Goal: Check status: Check status

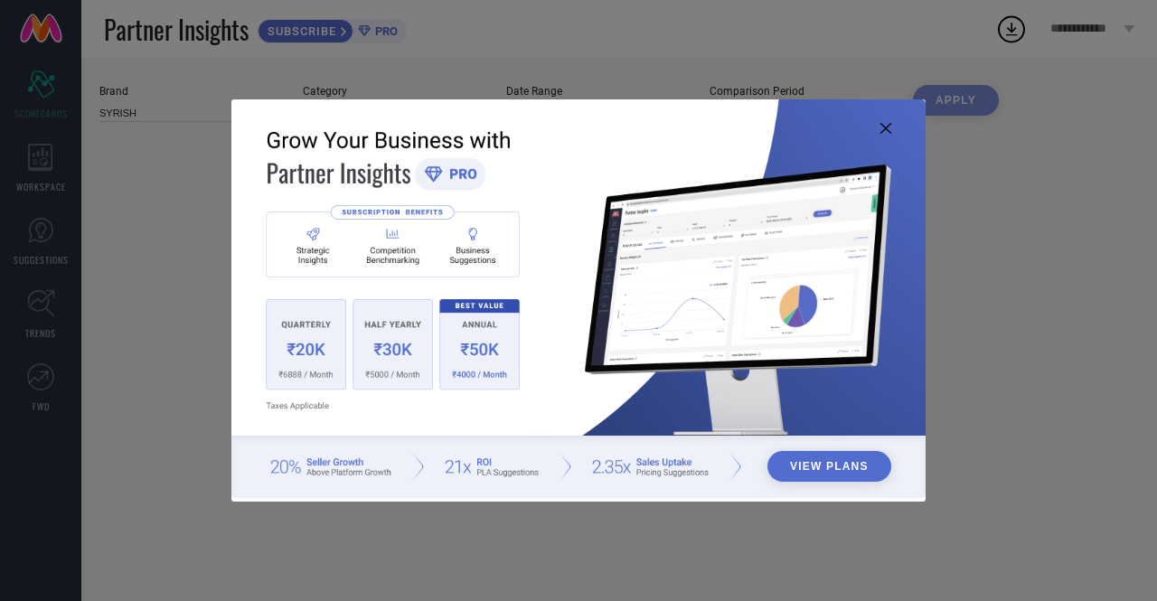
type input "All"
click at [884, 127] on icon at bounding box center [885, 128] width 11 height 11
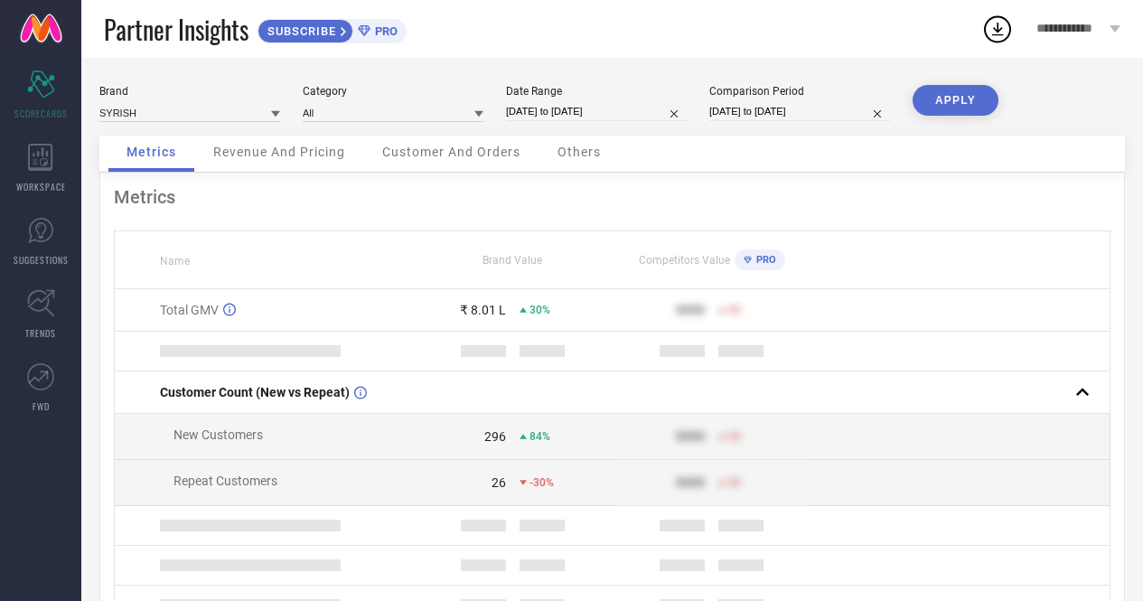
select select "3"
select select "2023"
select select "4"
select select "2023"
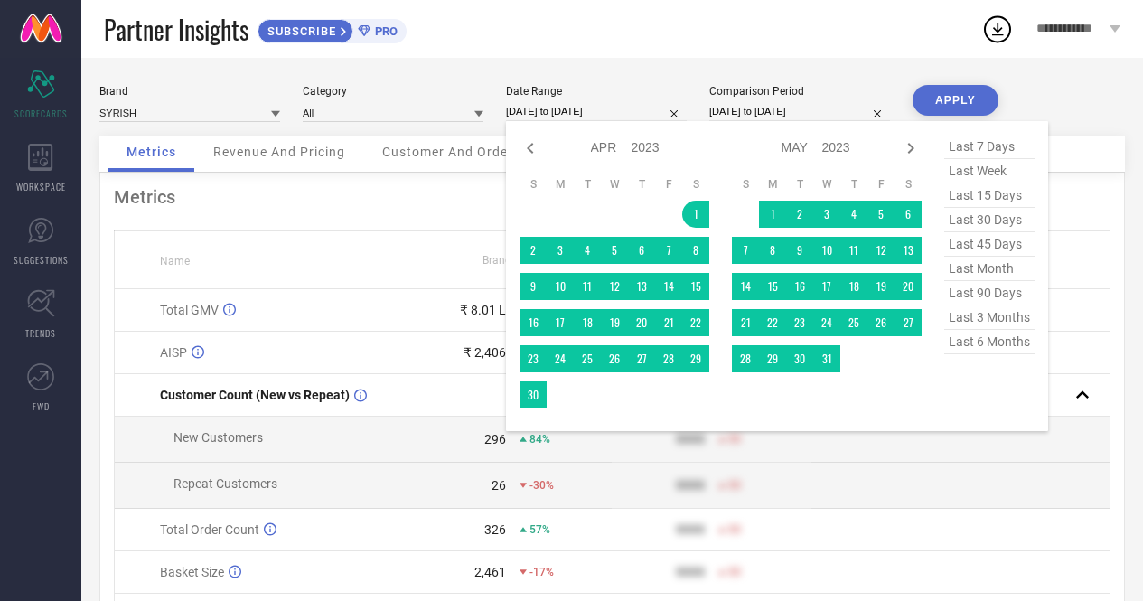
click at [580, 109] on input "[DATE] to [DATE]" at bounding box center [596, 111] width 181 height 19
click at [644, 154] on select "2013 2014 2015 2016 2017 2018 2019 2020 2021 2022 2023 2024 2025 2026 2027 2028…" at bounding box center [646, 148] width 29 height 26
select select "3"
select select "2025"
select select "4"
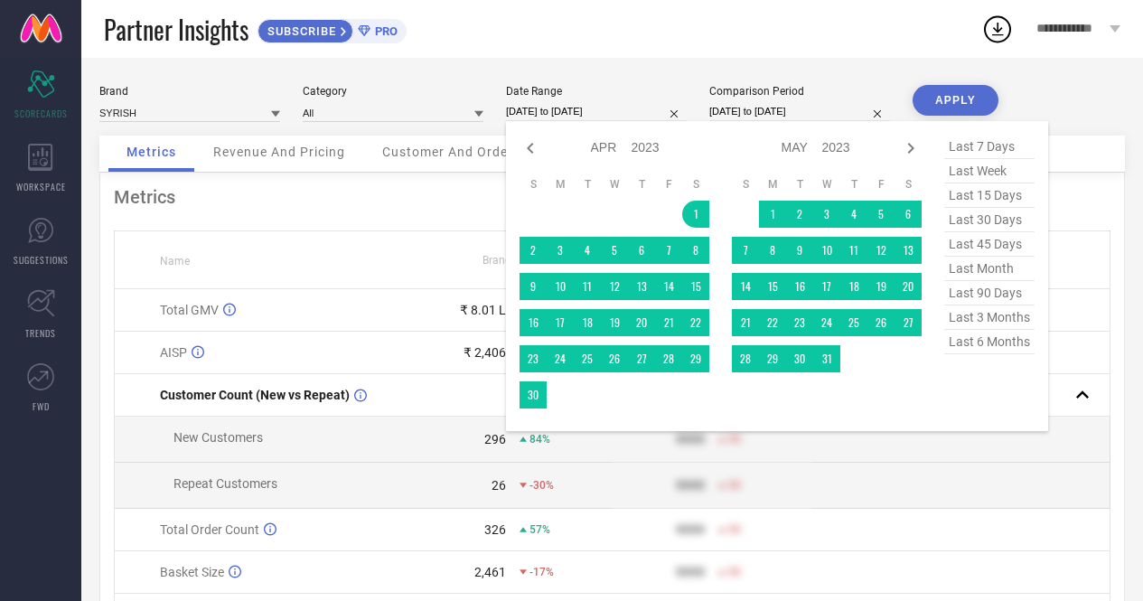
select select "2025"
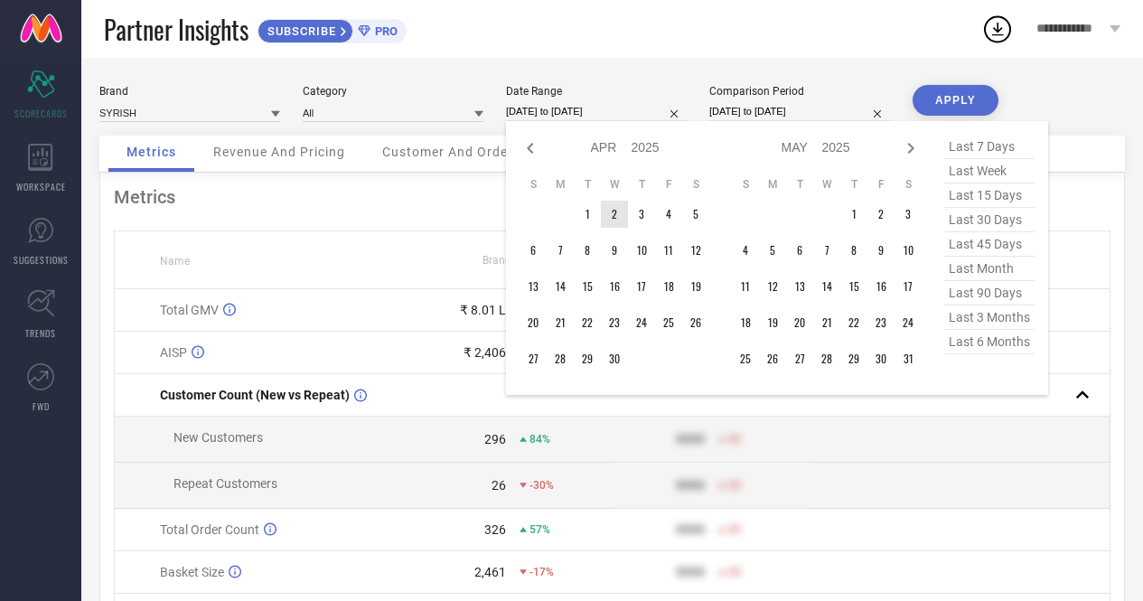
click at [608, 147] on select "Jan Feb Mar Apr May Jun [DATE] Aug Sep Oct Nov Dec" at bounding box center [611, 148] width 41 height 26
select select "8"
select select "2025"
select select "9"
select select "2025"
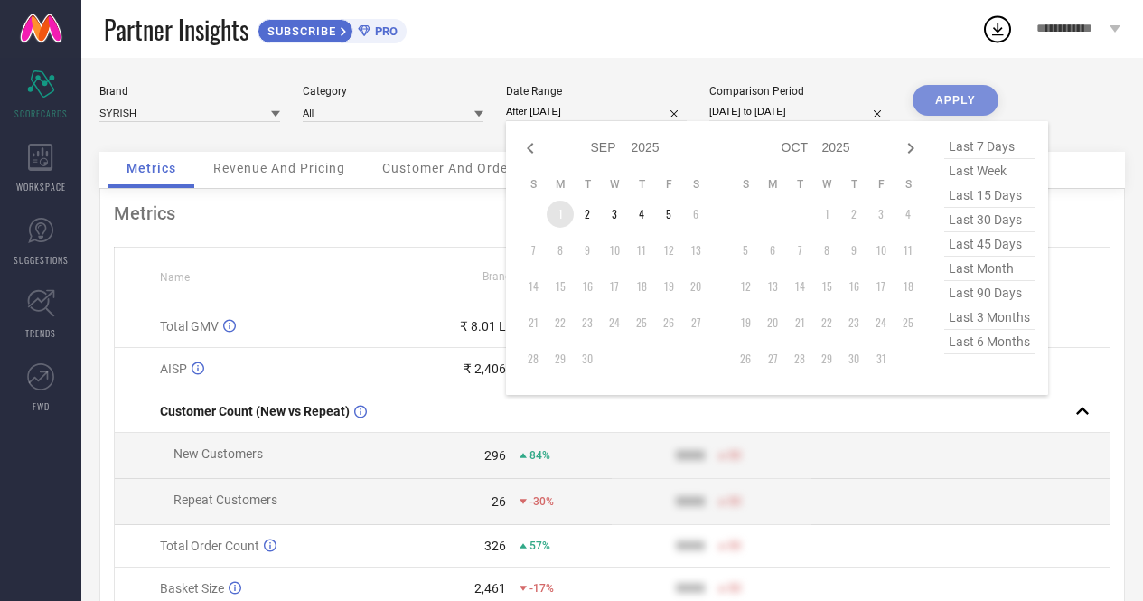
click at [560, 219] on td "1" at bounding box center [560, 214] width 27 height 27
type input "[DATE] to [DATE]"
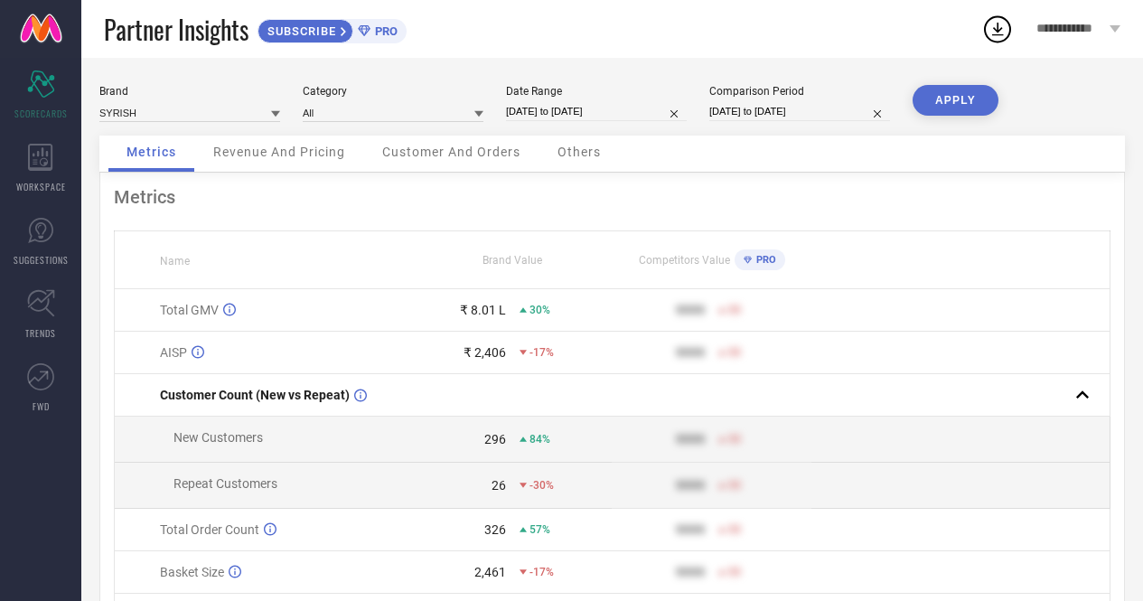
select select "6"
select select "2025"
select select "7"
select select "2025"
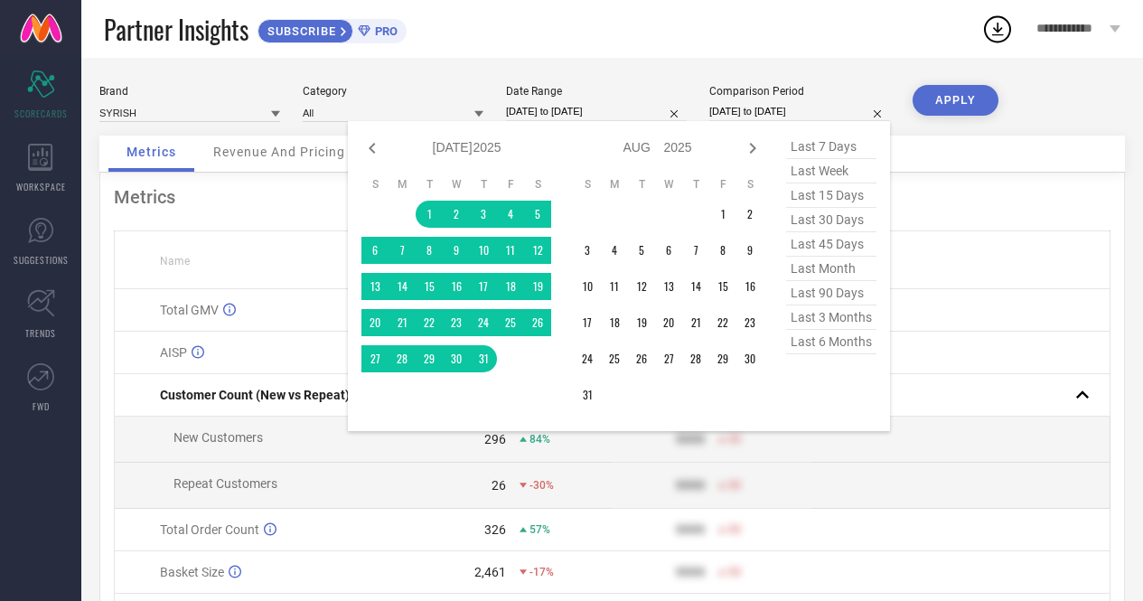
click at [783, 116] on input "[DATE] to [DATE]" at bounding box center [799, 111] width 181 height 19
click at [484, 154] on select "2015 2016 2017 2018 2019 2020 2021 2022 2023 2024 2025 2026 2027 2028 2029 2030…" at bounding box center [488, 148] width 29 height 26
select select "6"
select select "2024"
select select "7"
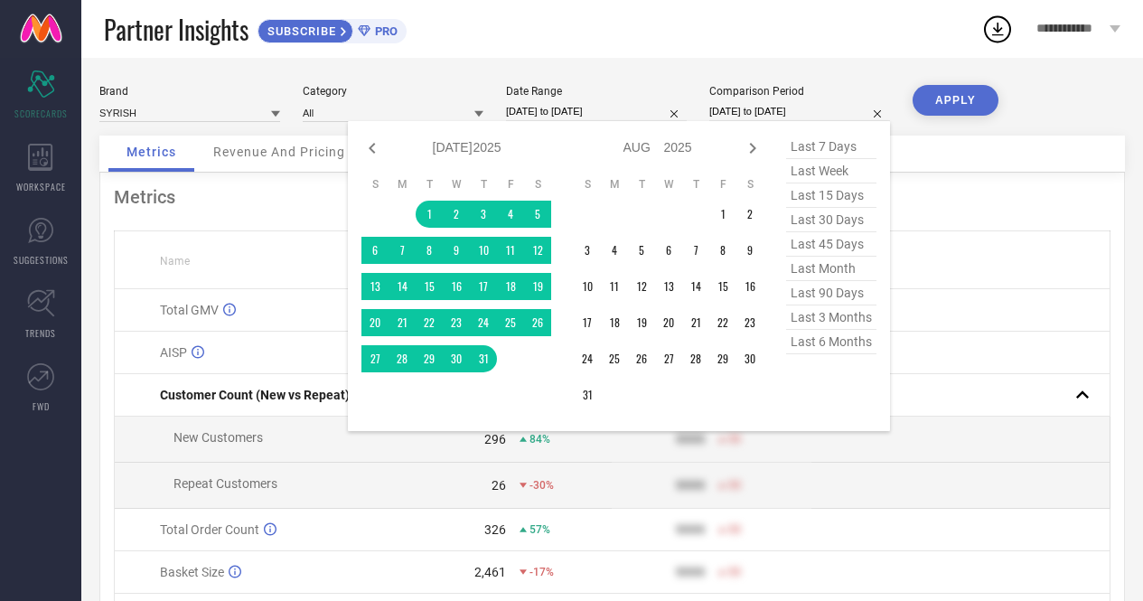
select select "2024"
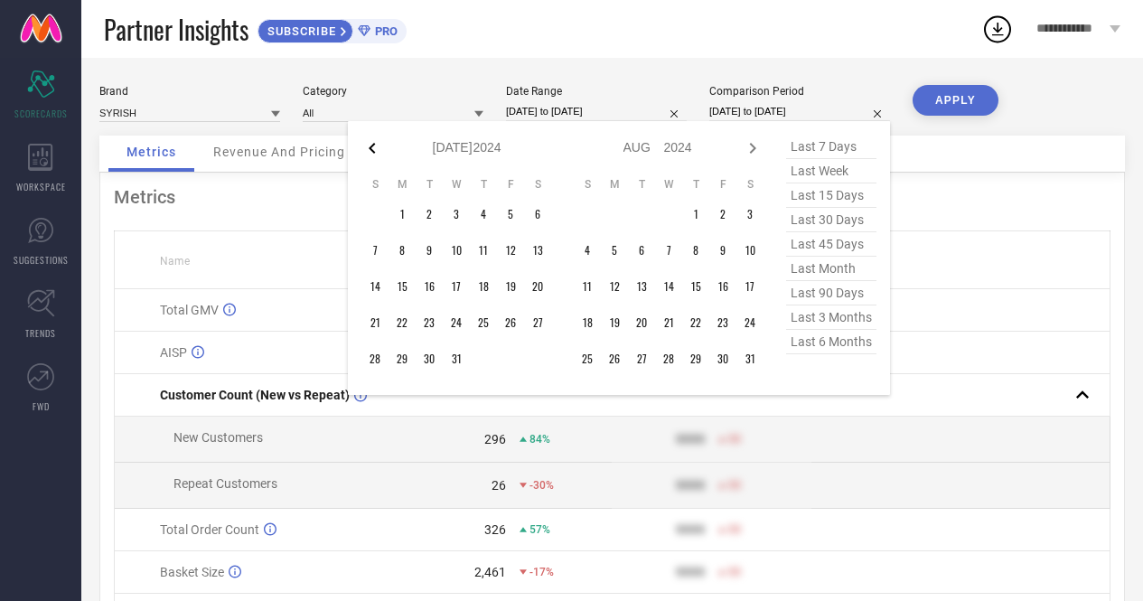
click at [374, 154] on icon at bounding box center [372, 148] width 6 height 11
select select "5"
select select "2024"
select select "6"
select select "2024"
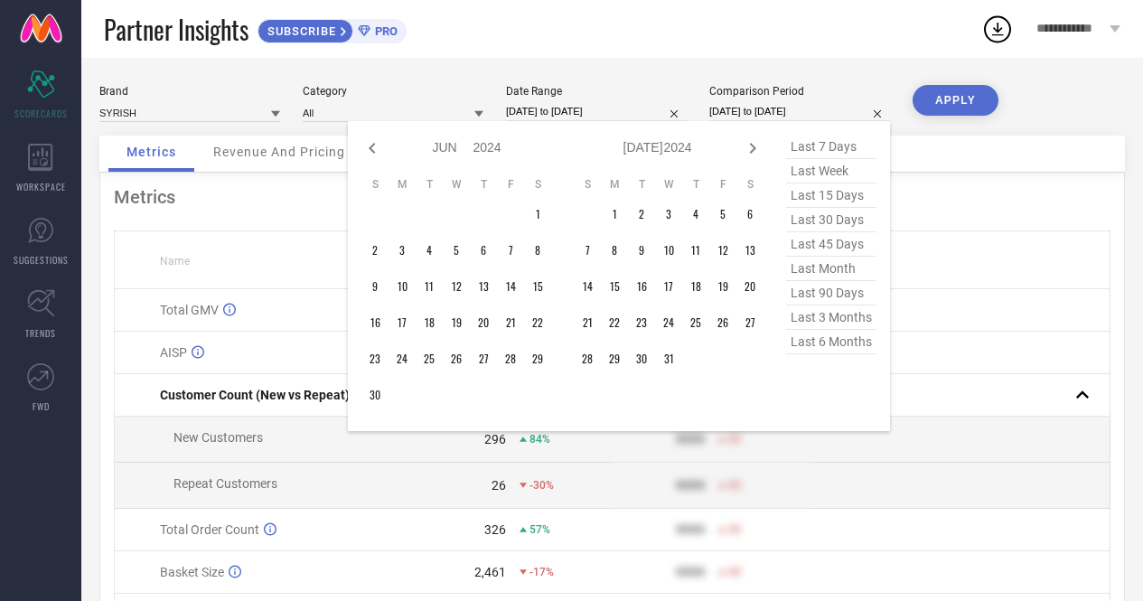
click at [374, 154] on icon at bounding box center [372, 148] width 6 height 11
select select "4"
select select "2024"
select select "5"
select select "2024"
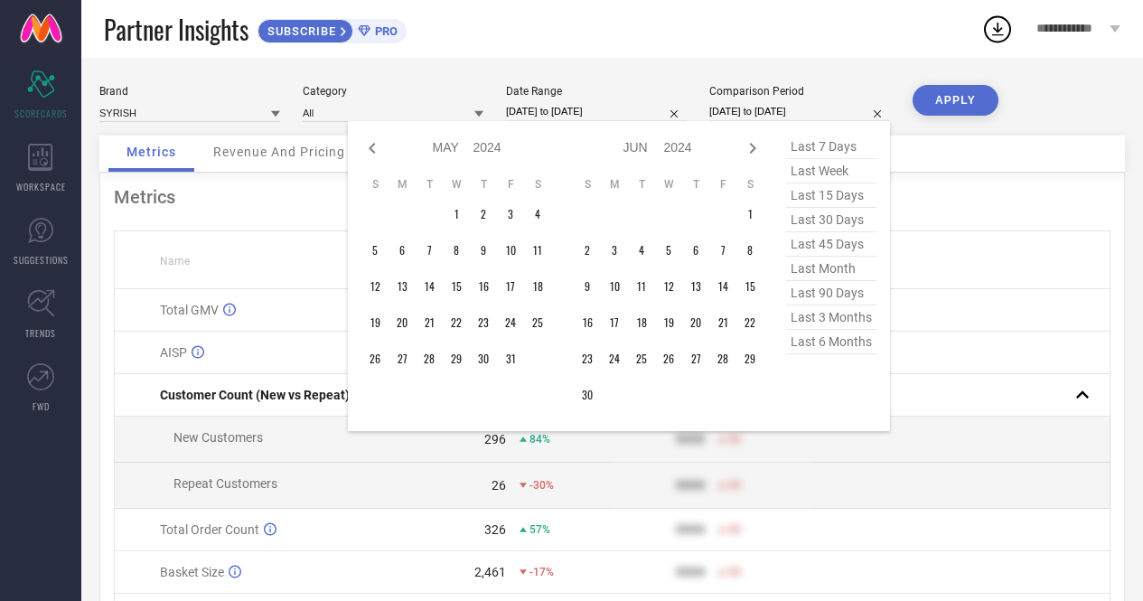
click at [374, 154] on icon at bounding box center [372, 148] width 6 height 11
select select "3"
select select "2024"
select select "4"
select select "2024"
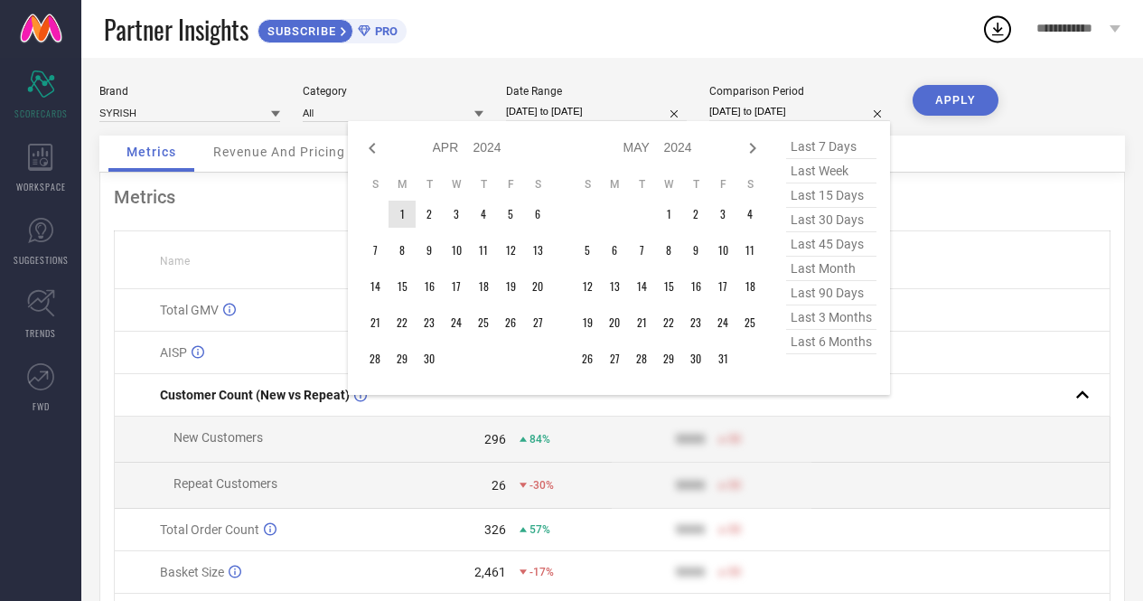
type input "After [DATE]"
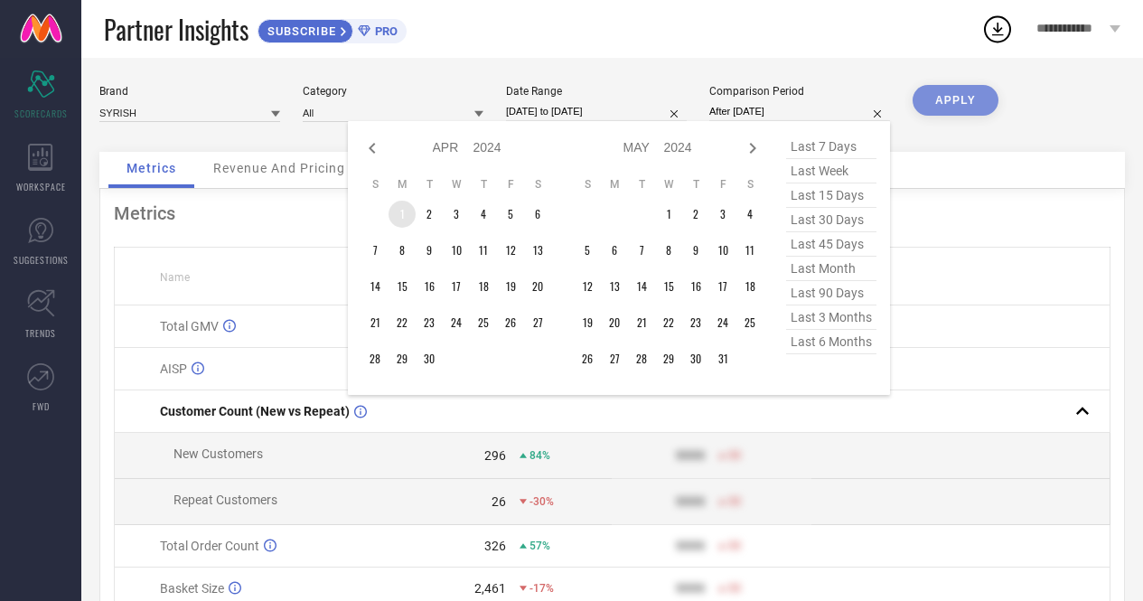
click at [404, 218] on td "1" at bounding box center [402, 214] width 27 height 27
click at [668, 147] on select "2014 2015 2016 2017 2018 2019 2020 2021 2022 2023 2024 2025 2026 2027 2028 2029…" at bounding box center [678, 148] width 29 height 26
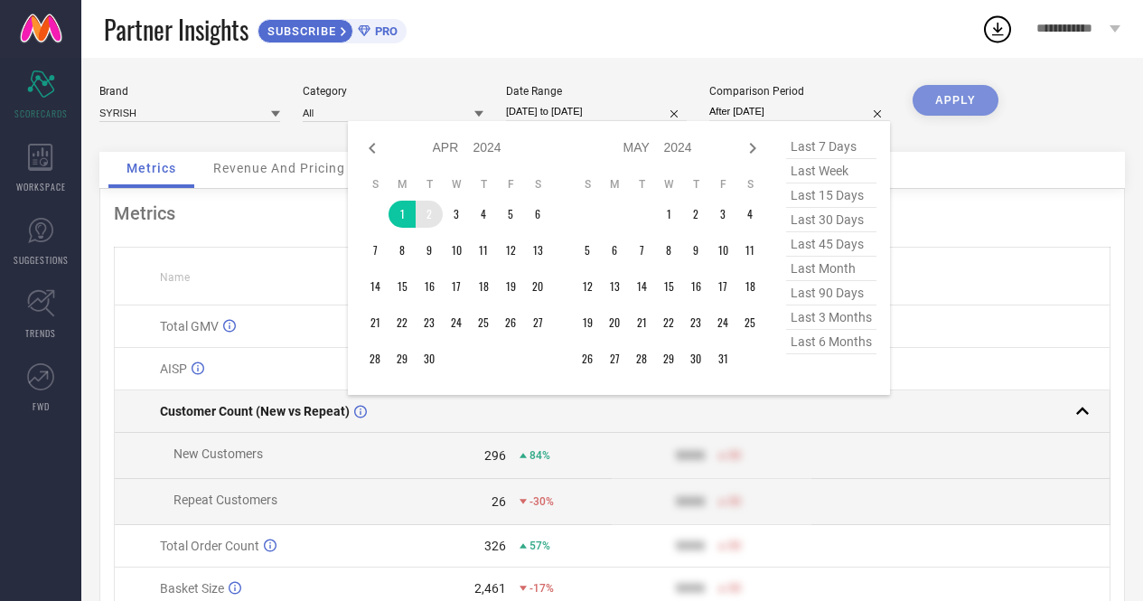
select select "3"
select select "2025"
select select "4"
select select "2025"
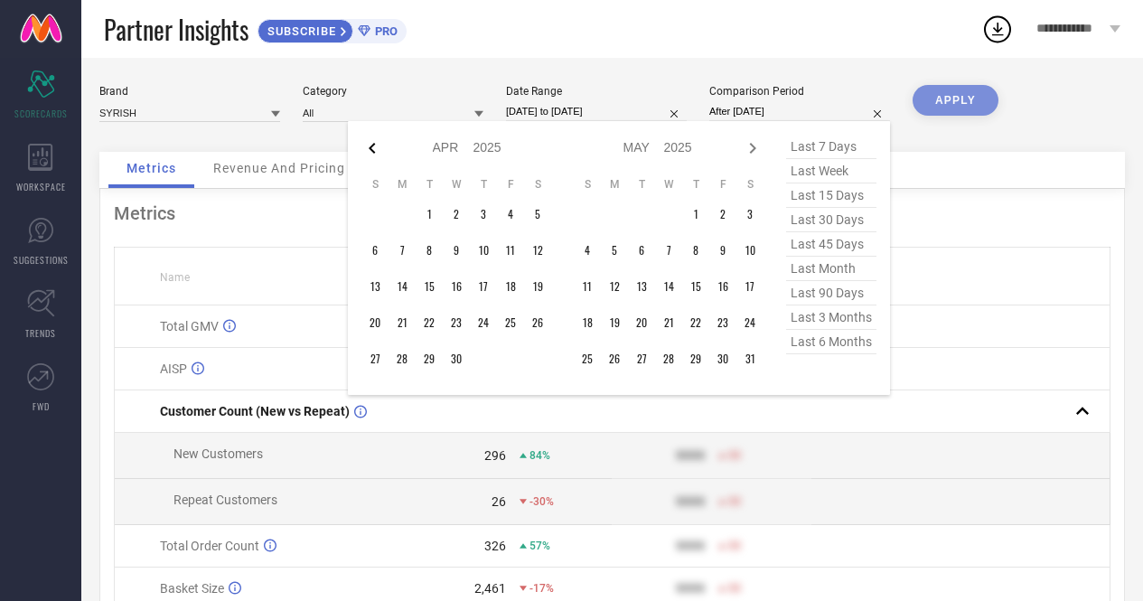
click at [375, 145] on icon at bounding box center [372, 148] width 6 height 11
select select "2"
select select "2025"
select select "3"
select select "2025"
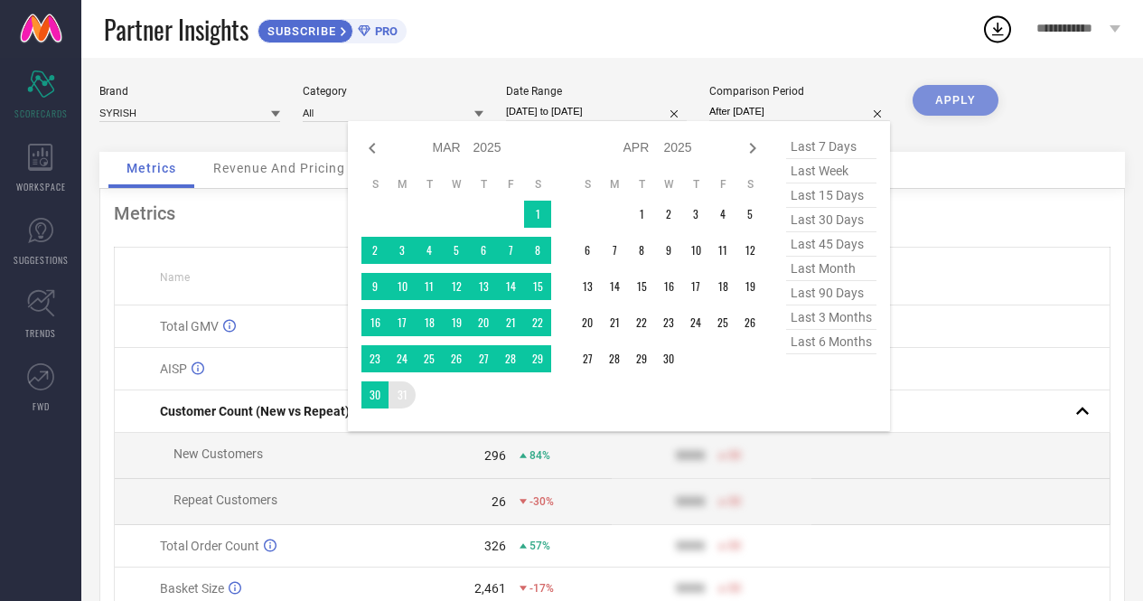
type input "[DATE] to [DATE]"
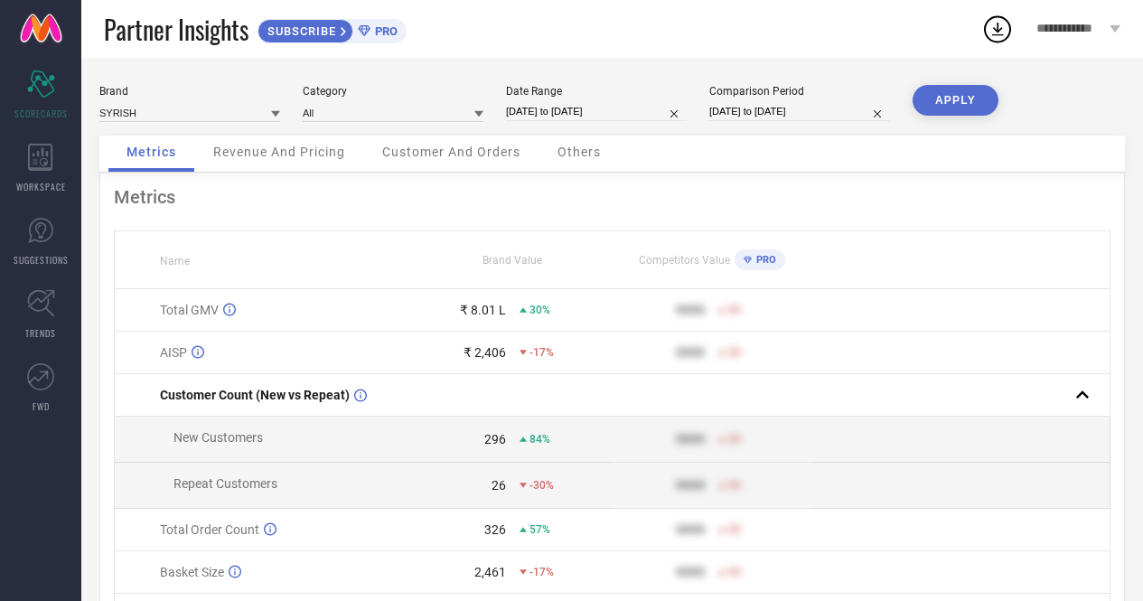
click at [960, 104] on button "APPLY" at bounding box center [956, 100] width 86 height 31
click at [569, 105] on input "[DATE] to [DATE]" at bounding box center [596, 111] width 181 height 19
select select "8"
select select "2025"
select select "9"
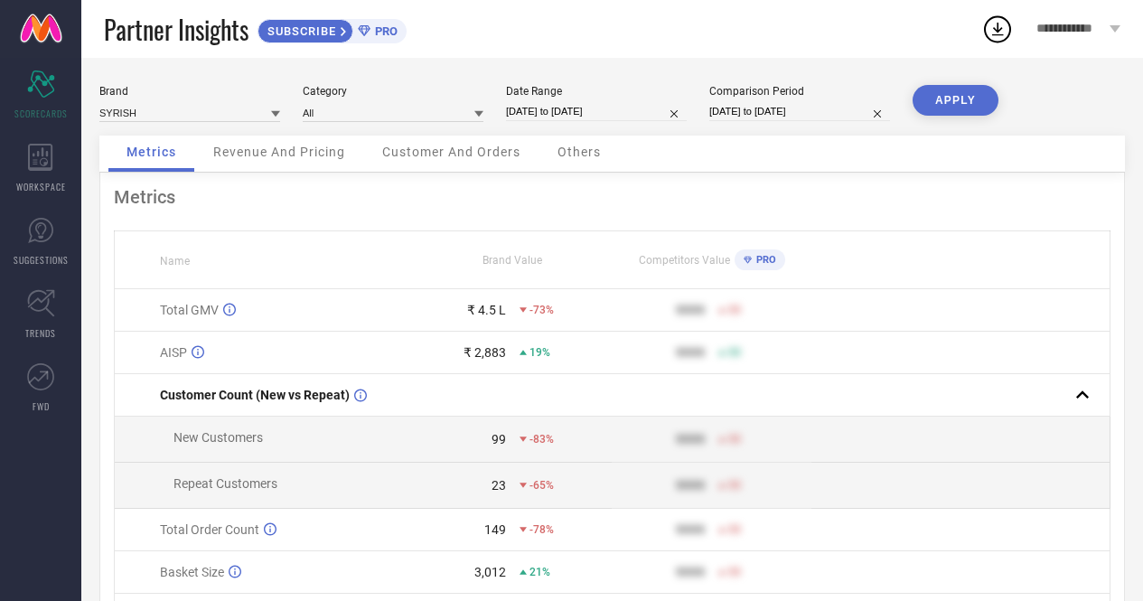
select select "2025"
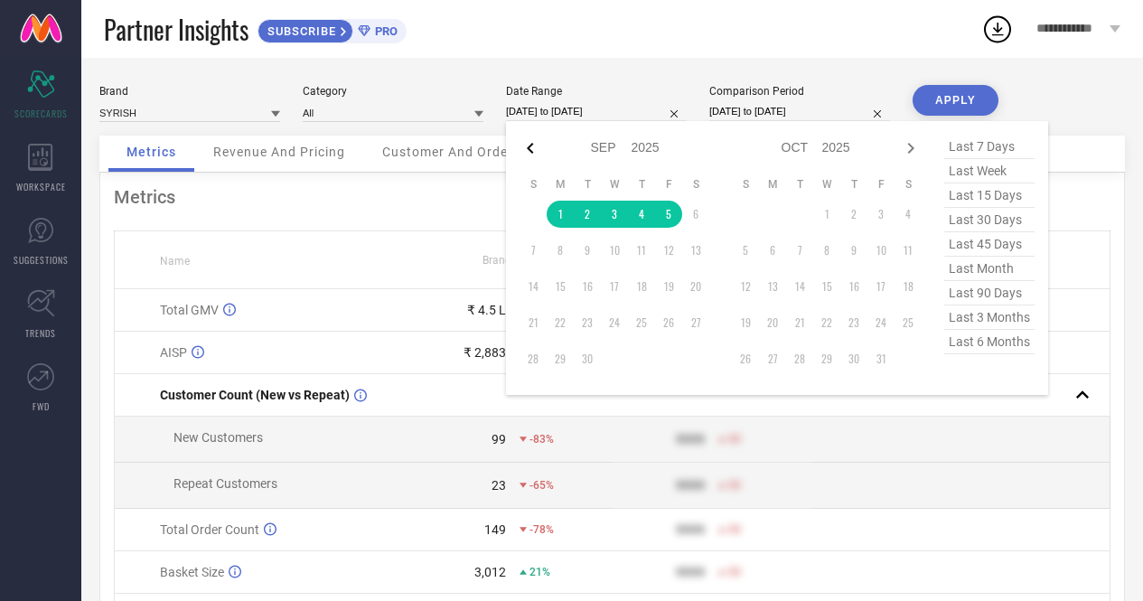
click at [524, 153] on icon at bounding box center [531, 148] width 22 height 22
select select "7"
select select "2025"
select select "8"
select select "2025"
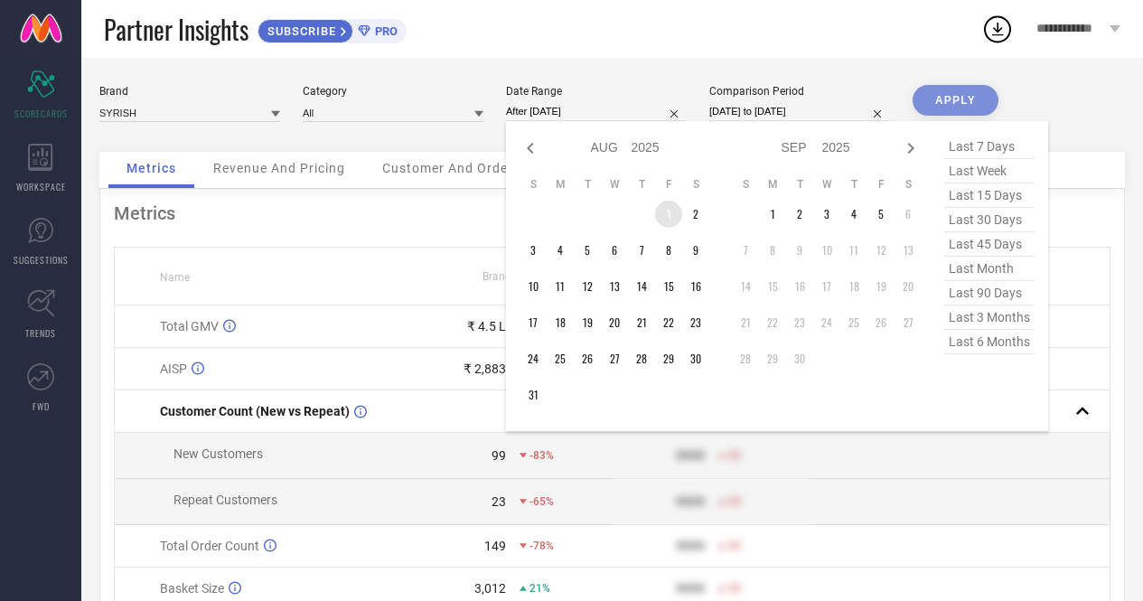
click at [671, 211] on td "1" at bounding box center [668, 214] width 27 height 27
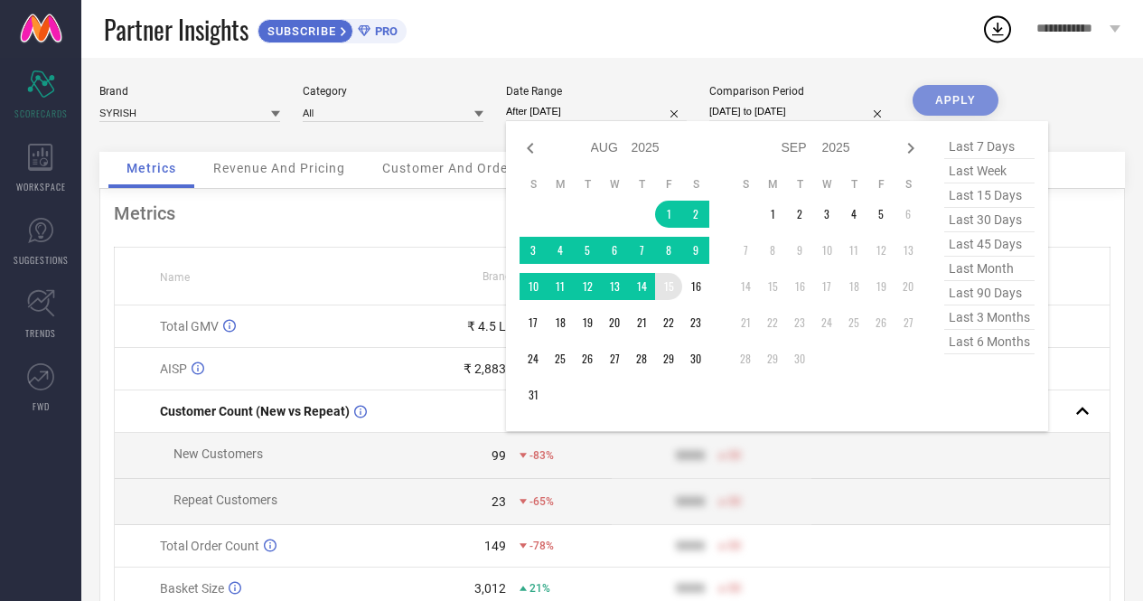
type input "[DATE] to [DATE]"
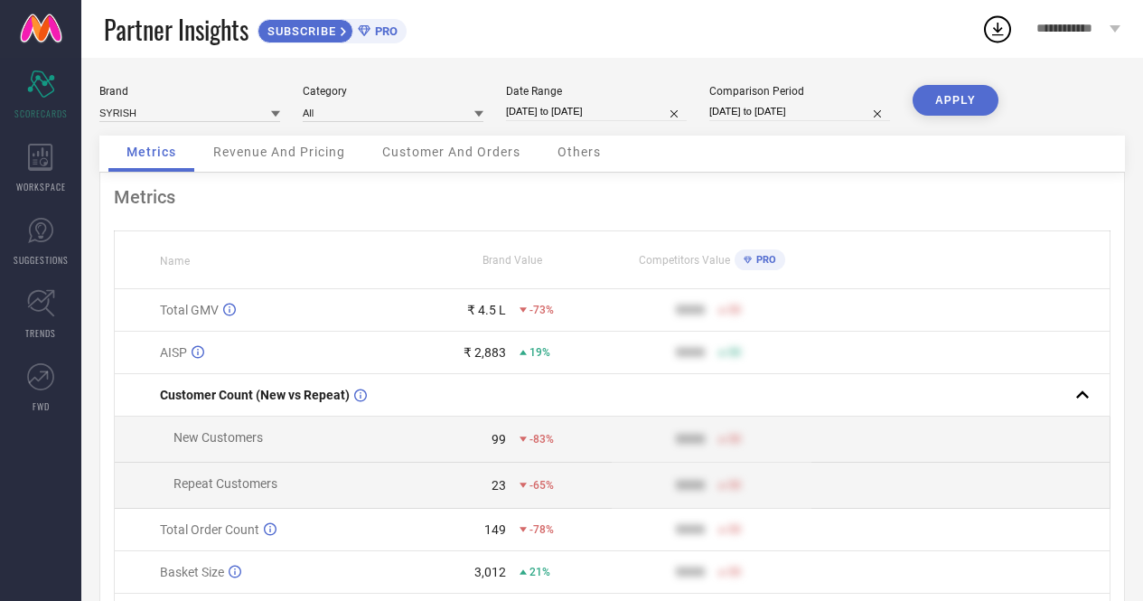
click at [947, 96] on button "APPLY" at bounding box center [956, 100] width 86 height 31
select select "7"
select select "2025"
select select "8"
select select "2025"
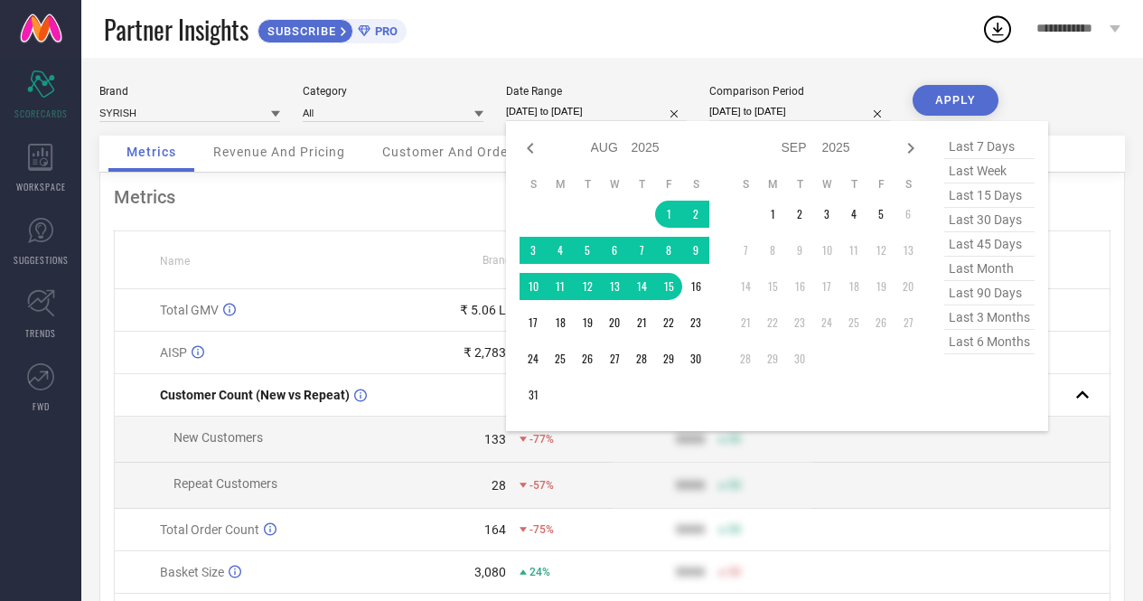
click at [590, 106] on input "[DATE] to [DATE]" at bounding box center [596, 111] width 181 height 19
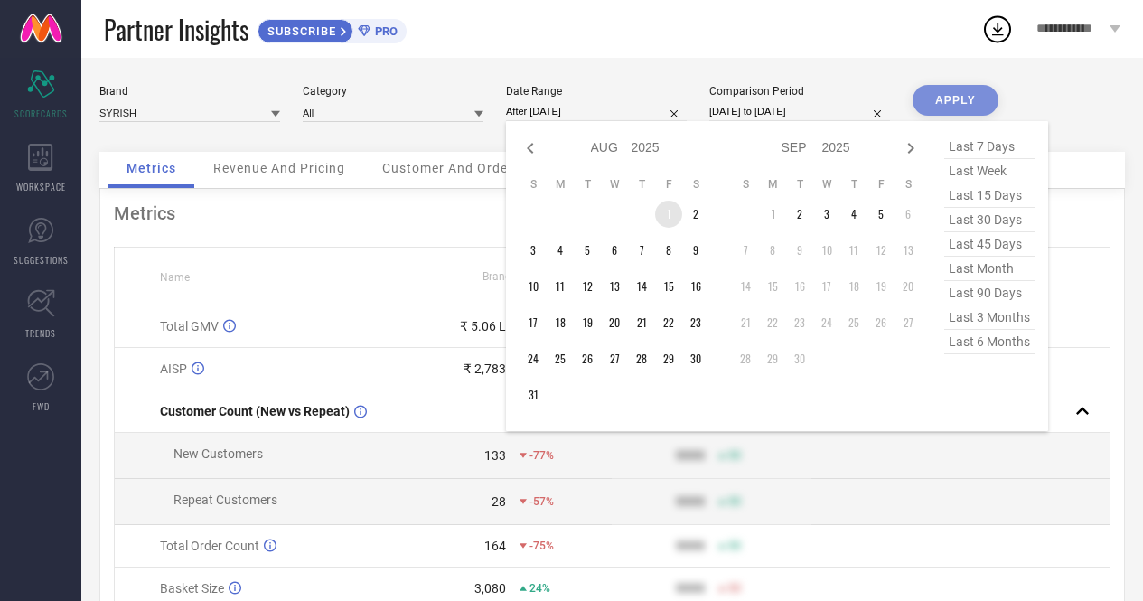
click at [662, 211] on td "1" at bounding box center [668, 214] width 27 height 27
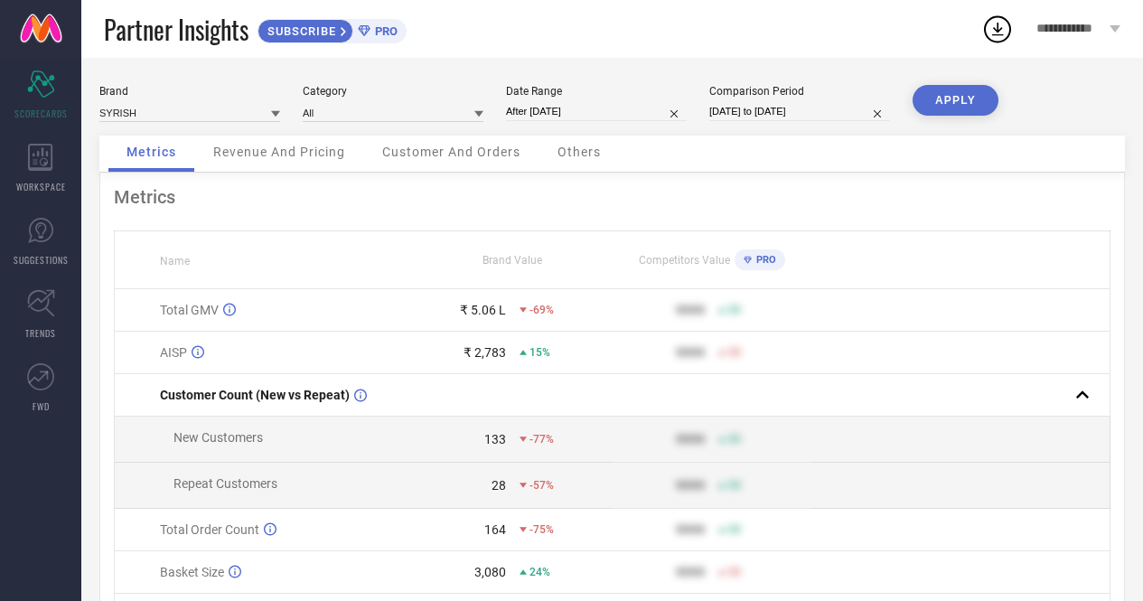
type input "[DATE] to [DATE]"
click at [960, 98] on button "APPLY" at bounding box center [956, 100] width 86 height 31
click at [289, 155] on span "Revenue And Pricing" at bounding box center [279, 152] width 132 height 14
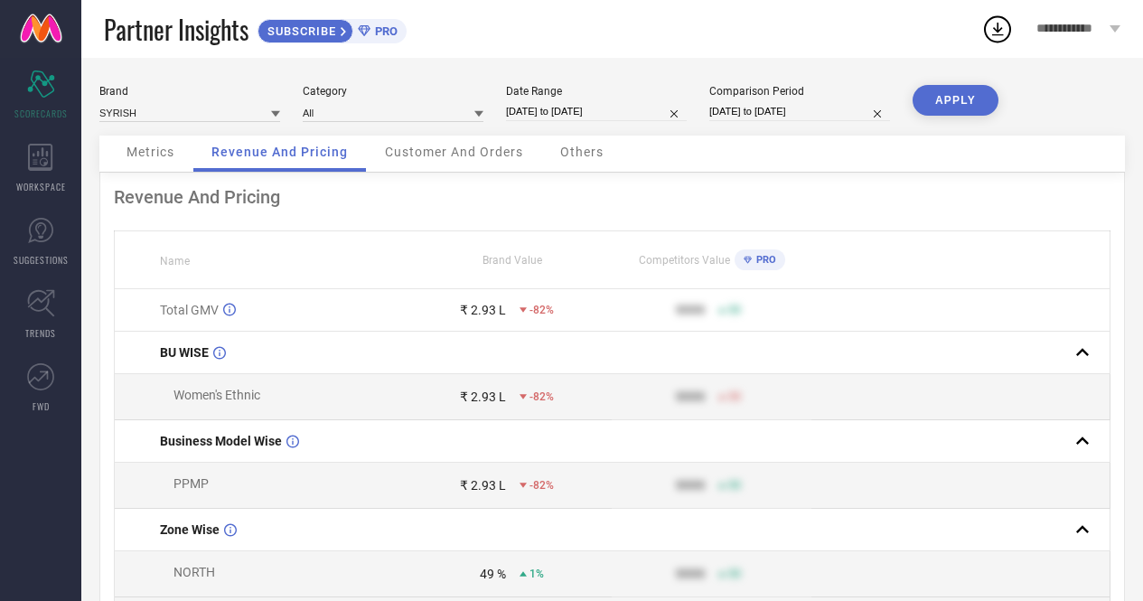
click at [589, 159] on span "Others" at bounding box center [581, 152] width 43 height 14
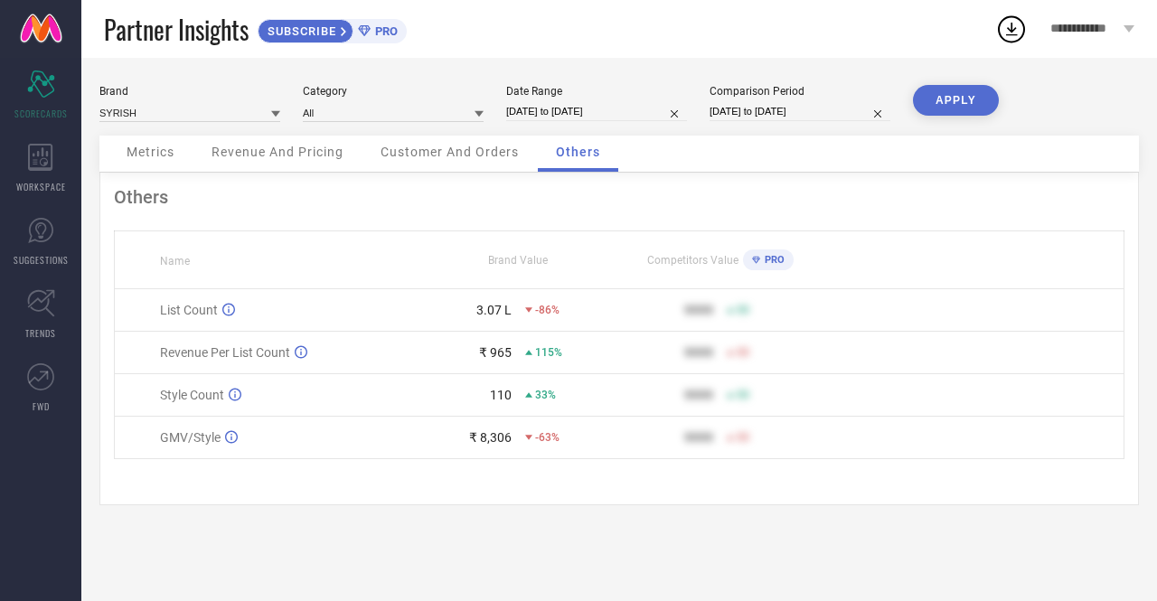
select select "7"
select select "2025"
select select "8"
select select "2025"
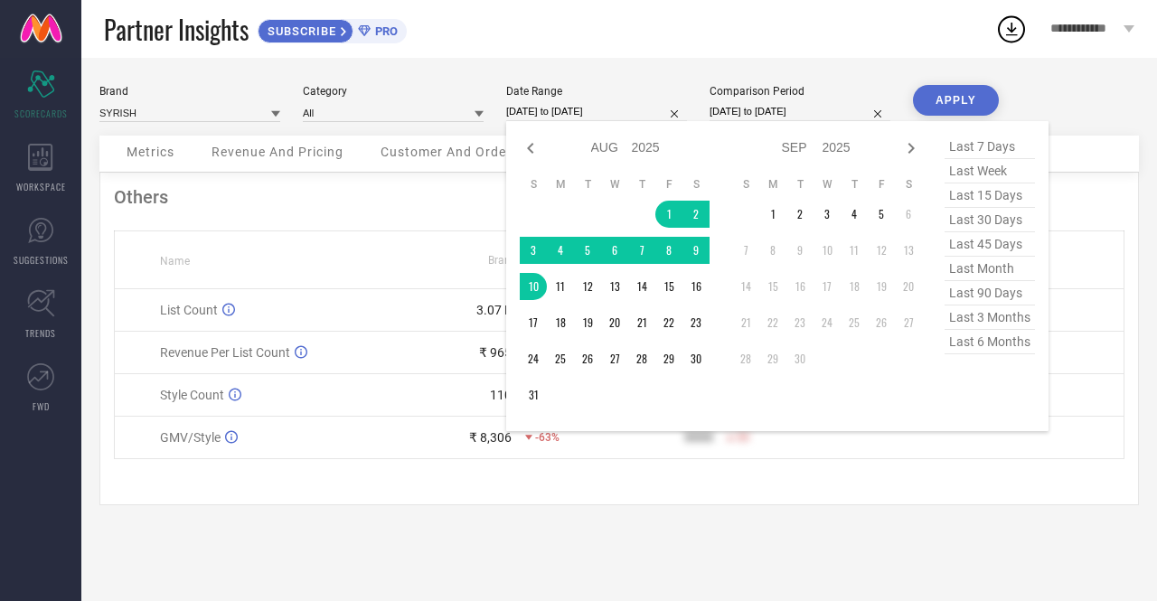
click at [581, 108] on input "[DATE] to [DATE]" at bounding box center [596, 111] width 181 height 19
click at [773, 208] on td "1" at bounding box center [772, 214] width 27 height 27
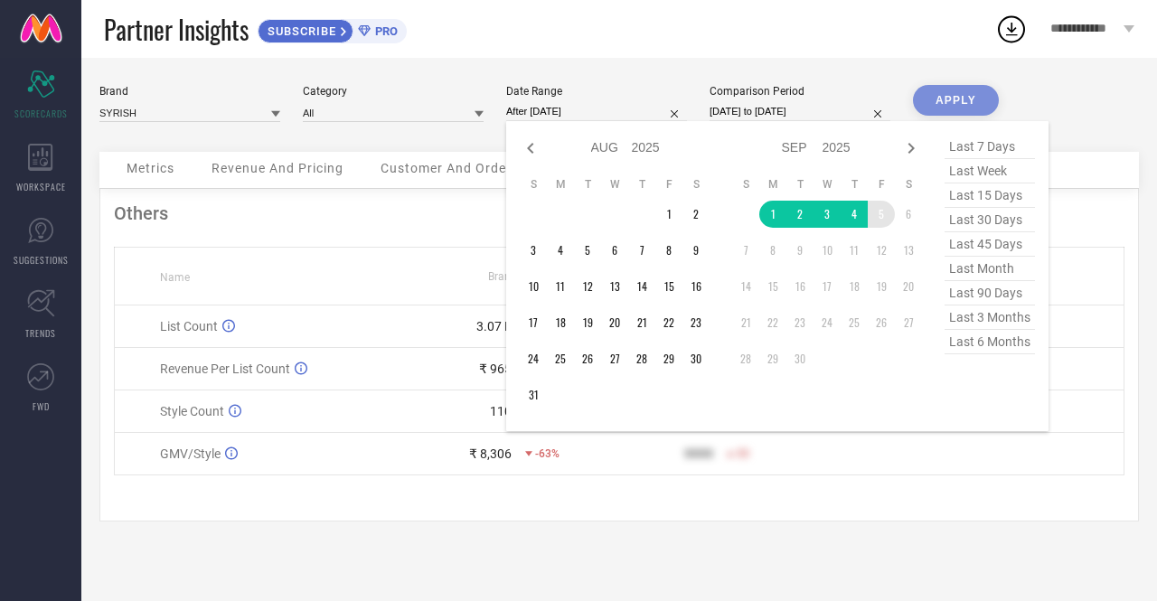
type input "[DATE] to [DATE]"
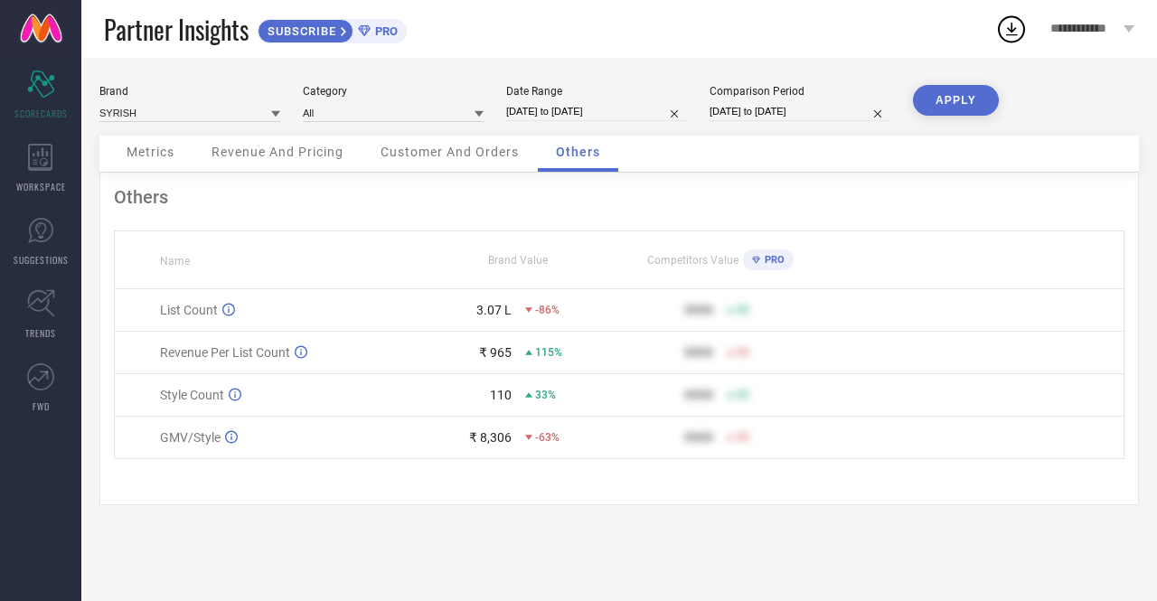
click at [947, 106] on button "APPLY" at bounding box center [956, 100] width 86 height 31
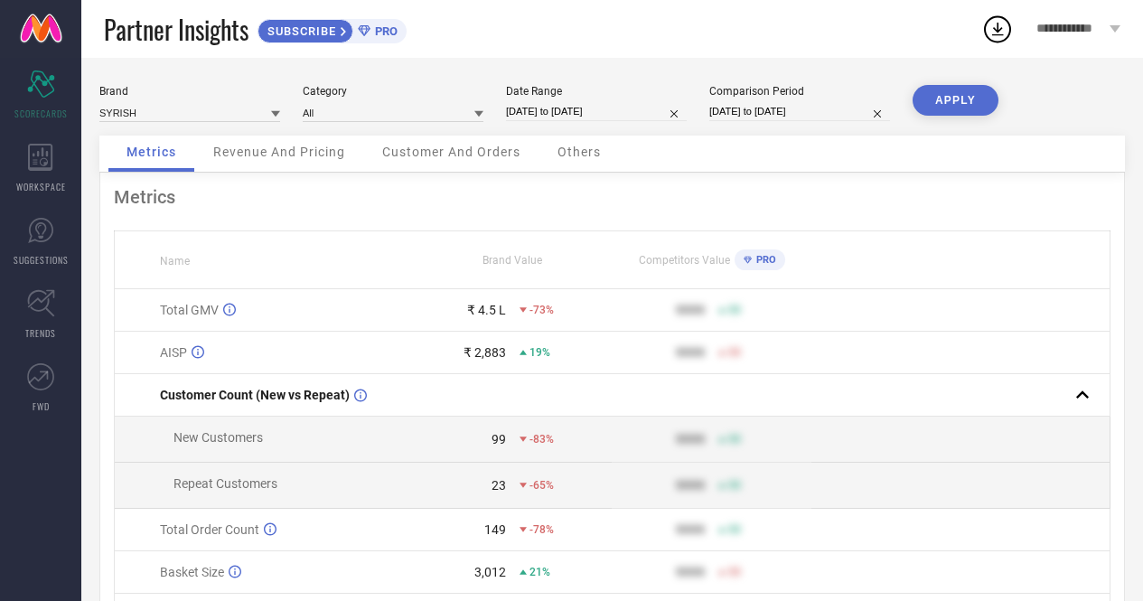
click at [575, 153] on span "Others" at bounding box center [579, 152] width 43 height 14
